Goal: Information Seeking & Learning: Learn about a topic

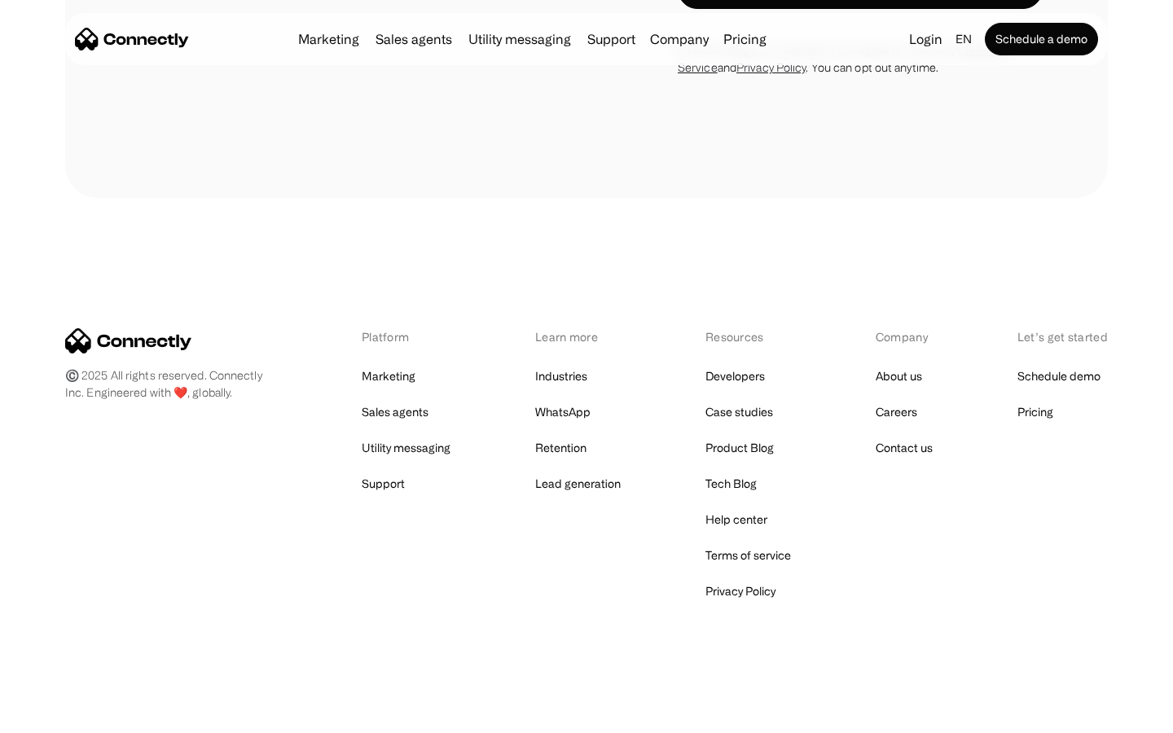
scroll to position [6394, 0]
